Goal: Transaction & Acquisition: Obtain resource

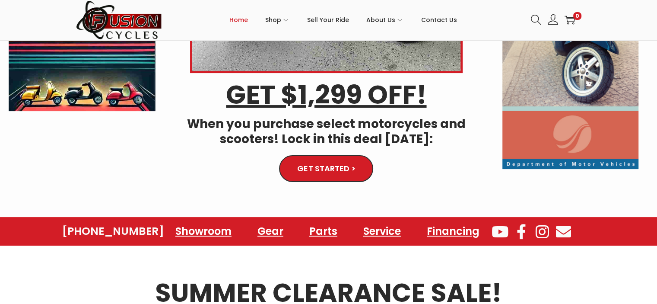
scroll to position [303, 0]
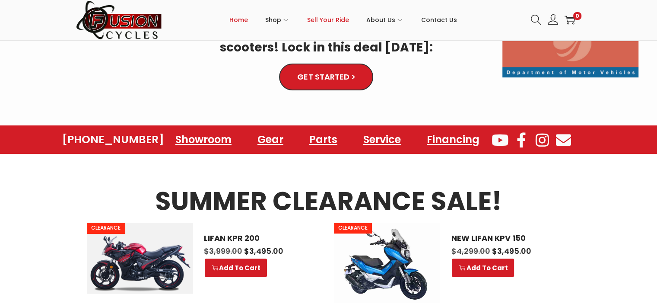
click at [330, 22] on span "Sell Your Ride" at bounding box center [328, 20] width 42 height 22
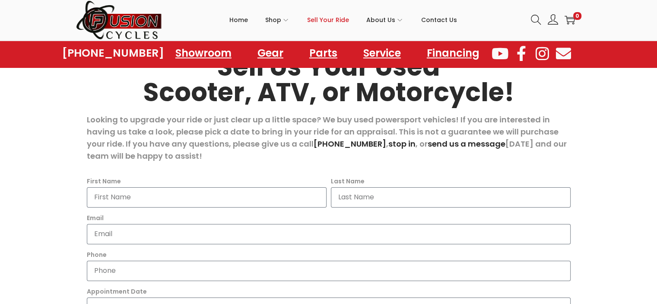
scroll to position [86, 0]
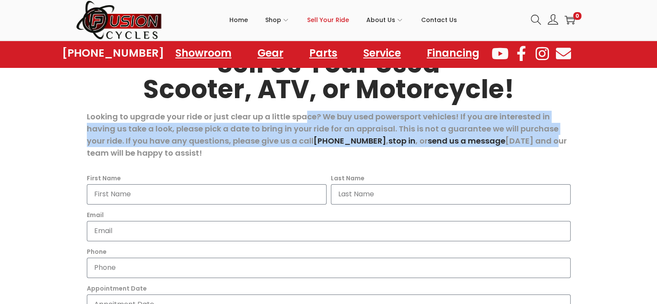
drag, startPoint x: 305, startPoint y: 120, endPoint x: 541, endPoint y: 140, distance: 236.9
click at [541, 140] on p "Looking to upgrade your ride or just clear up a little space? We buy used power…" at bounding box center [329, 135] width 484 height 48
click at [504, 124] on p "Looking to upgrade your ride or just clear up a little space? We buy used power…" at bounding box center [329, 135] width 484 height 48
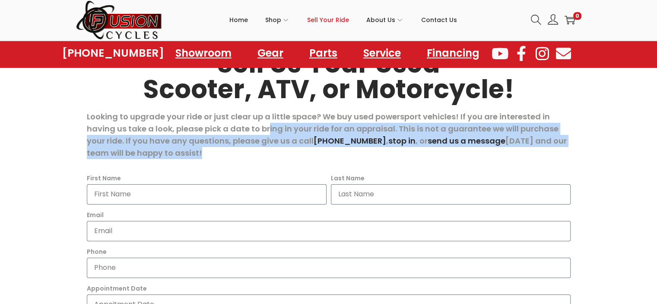
drag, startPoint x: 268, startPoint y: 129, endPoint x: 539, endPoint y: 155, distance: 273.1
click at [539, 155] on p "Looking to upgrade your ride or just clear up a little space? We buy used power…" at bounding box center [329, 135] width 484 height 48
click at [592, 146] on section "Sell Us Your Used Scooter, ATV, or Motorcycle! Looking to upgrade your ride or …" at bounding box center [328, 202] width 657 height 373
click at [577, 144] on section "Sell Us Your Used Scooter, ATV, or Motorcycle! Looking to upgrade your ride or …" at bounding box center [328, 202] width 657 height 373
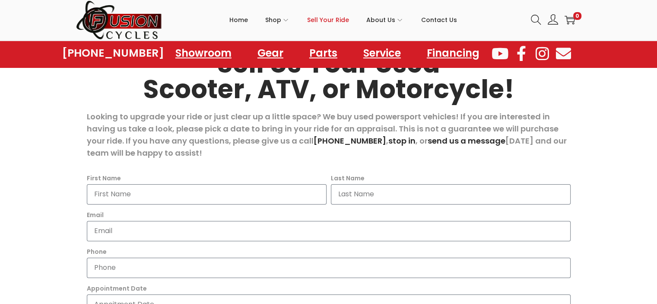
drag, startPoint x: 218, startPoint y: 151, endPoint x: 552, endPoint y: 152, distance: 333.3
click at [525, 148] on p "Looking to upgrade your ride or just clear up a little space? We buy used power…" at bounding box center [329, 135] width 484 height 48
click at [555, 154] on p "Looking to upgrade your ride or just clear up a little space? We buy used power…" at bounding box center [329, 135] width 484 height 48
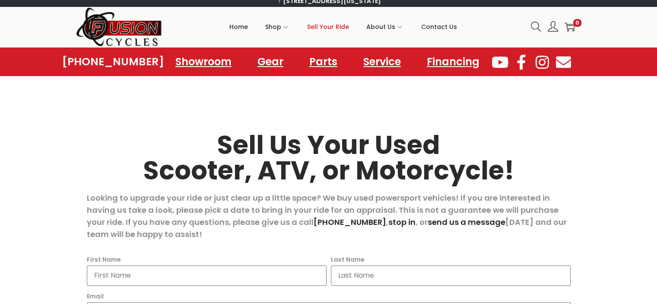
scroll to position [0, 0]
